Goal: Navigation & Orientation: Go to known website

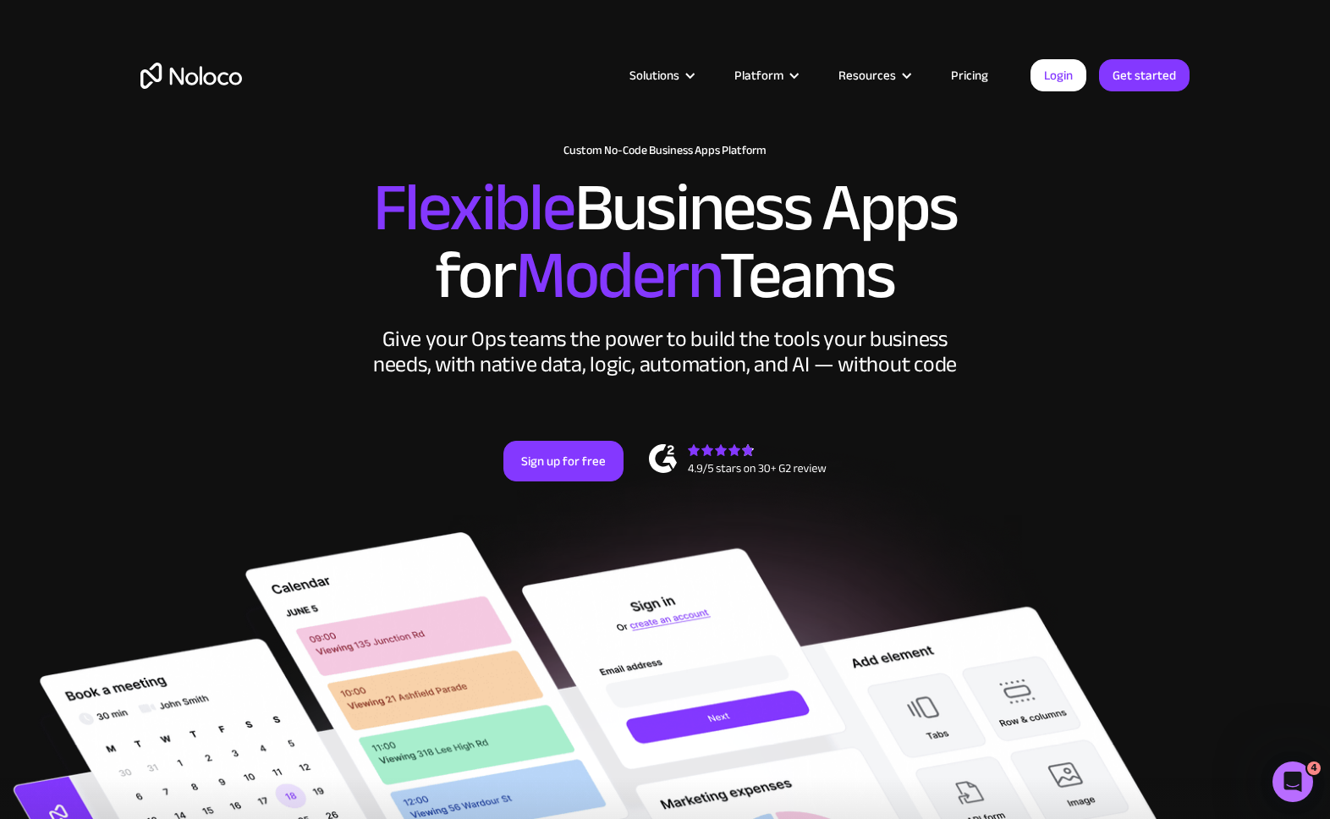
click at [310, 308] on h2 "Flexible Business Apps for Modern Teams" at bounding box center [664, 241] width 1049 height 135
click at [1073, 80] on link "Login" at bounding box center [1059, 75] width 56 height 32
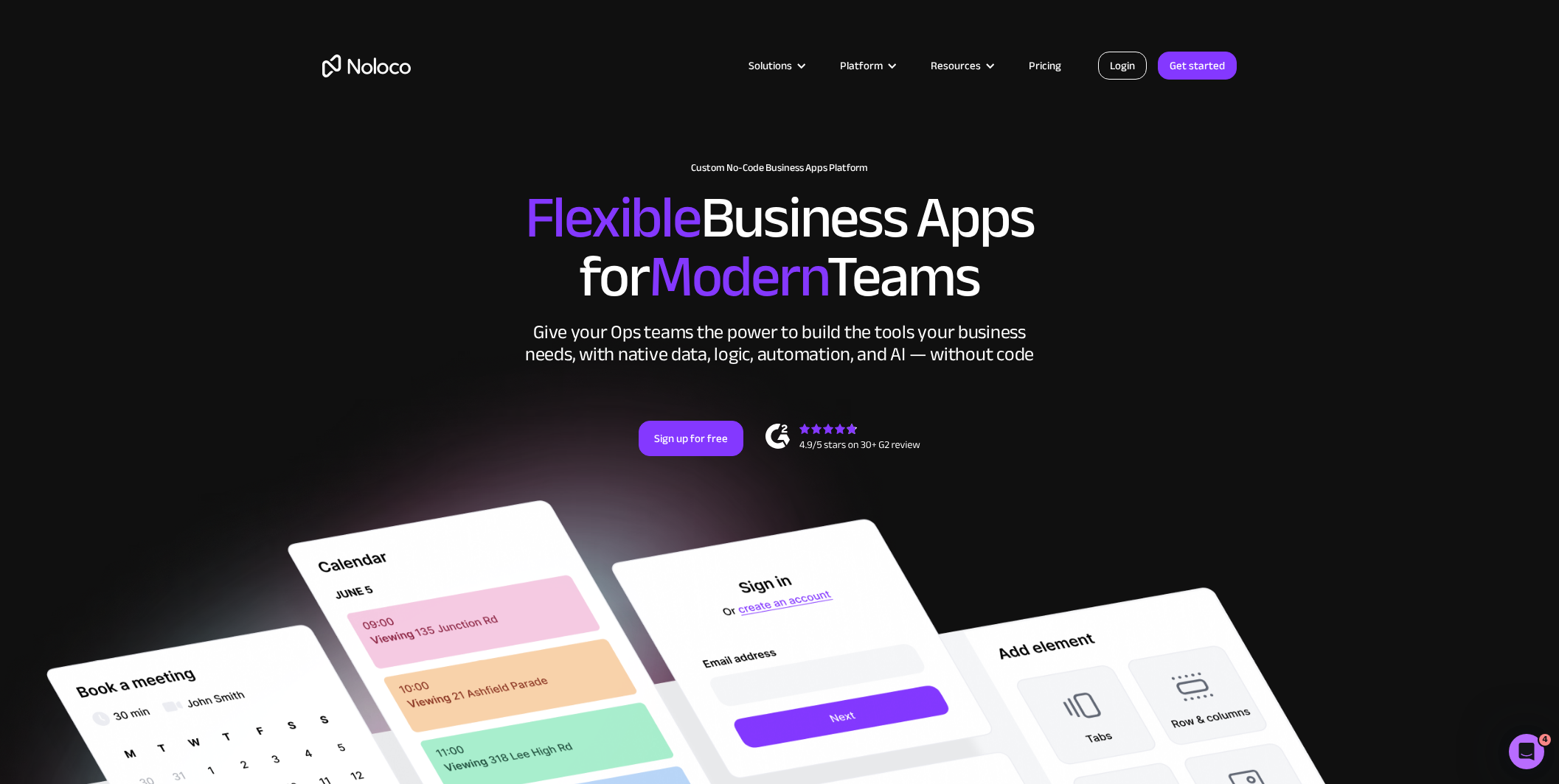
click at [1133, 64] on link "Login" at bounding box center [1122, 65] width 49 height 28
